Goal: Information Seeking & Learning: Check status

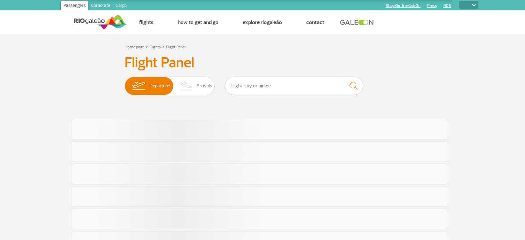
select select
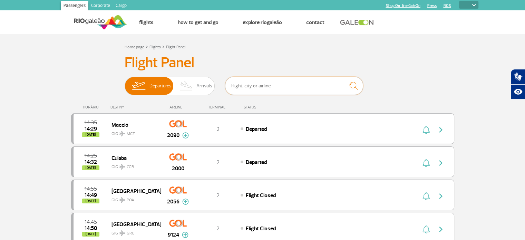
click at [247, 89] on input "text" at bounding box center [294, 86] width 138 height 18
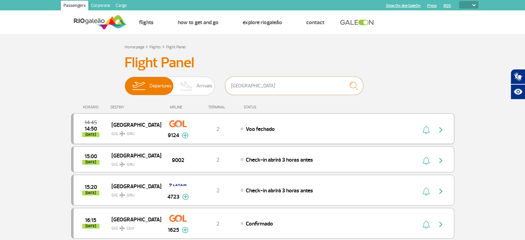
type input "[GEOGRAPHIC_DATA]"
click at [186, 134] on img at bounding box center [185, 135] width 7 height 6
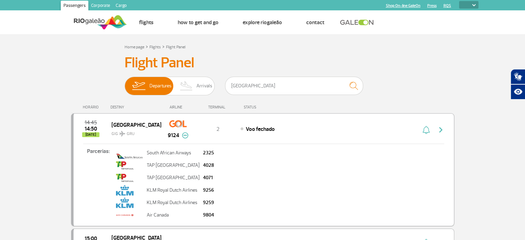
click at [186, 134] on img at bounding box center [185, 135] width 7 height 6
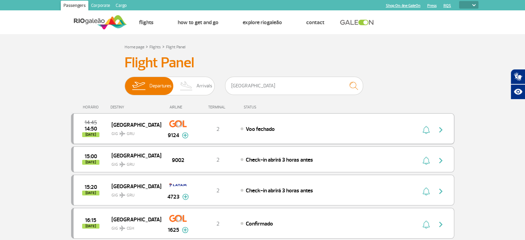
click at [239, 132] on div "2" at bounding box center [218, 129] width 46 height 8
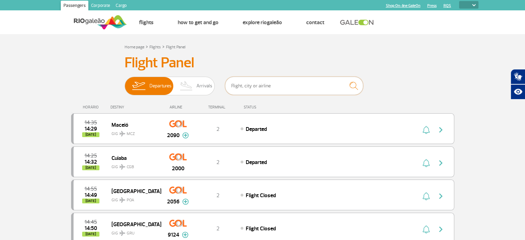
click at [271, 85] on input "text" at bounding box center [294, 86] width 138 height 18
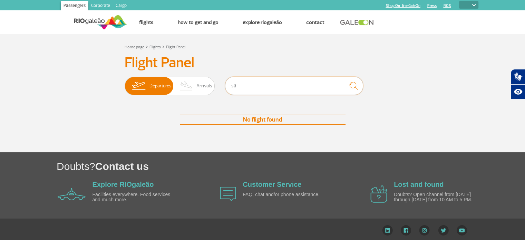
type input "[GEOGRAPHIC_DATA]"
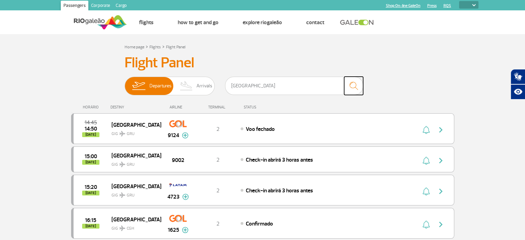
click at [350, 88] on img "submit" at bounding box center [354, 86] width 15 height 14
click at [246, 193] on span "Check-in abrirá 3 horas antes" at bounding box center [279, 190] width 67 height 7
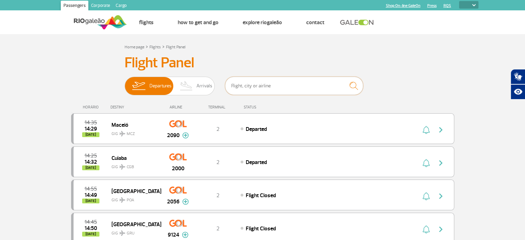
click at [258, 80] on input "text" at bounding box center [294, 86] width 138 height 18
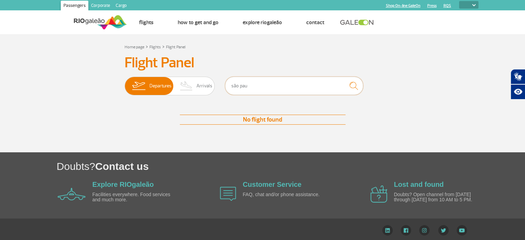
type input "[GEOGRAPHIC_DATA]"
click at [351, 88] on img "submit" at bounding box center [354, 86] width 15 height 14
